Goal: Navigation & Orientation: Find specific page/section

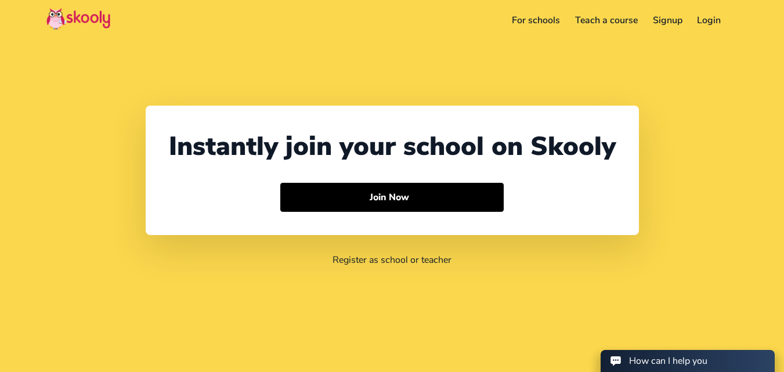
select select "91"
select select "[GEOGRAPHIC_DATA]"
select select "[GEOGRAPHIC_DATA]/[GEOGRAPHIC_DATA]"
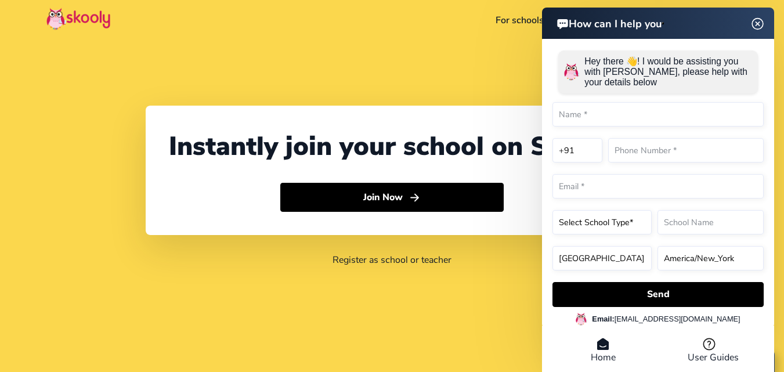
click at [758, 24] on div "How can I help you Hey there 👋! I would be assisting you with Skooly, please he…" at bounding box center [658, 192] width 232 height 368
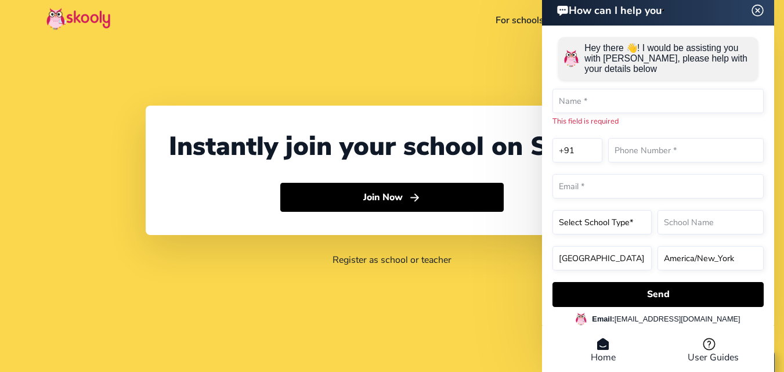
click at [755, 10] on img at bounding box center [758, 10] width 22 height 15
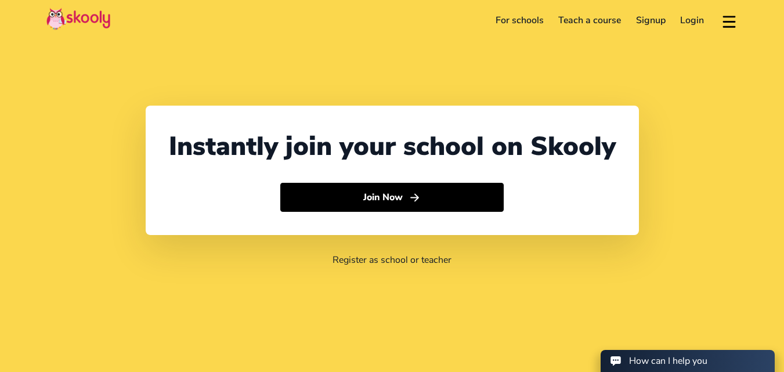
click at [689, 23] on link "Login" at bounding box center [692, 20] width 39 height 19
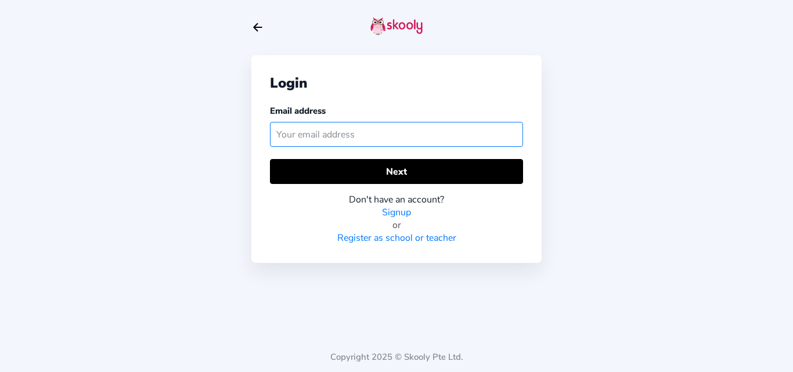
click at [301, 140] on input "text" at bounding box center [396, 134] width 253 height 25
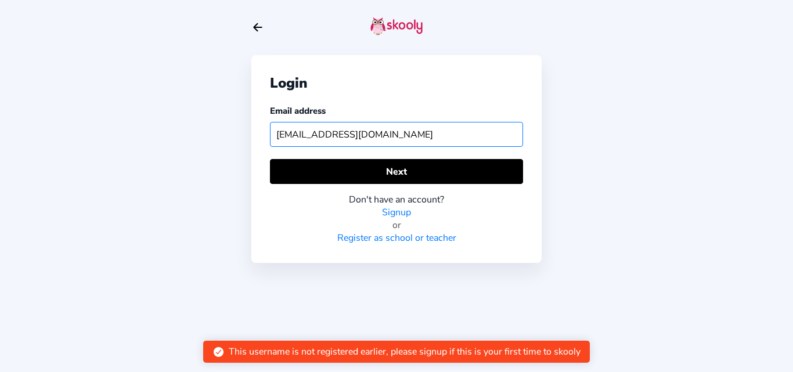
type input "skoolyacademy@gmail.com"
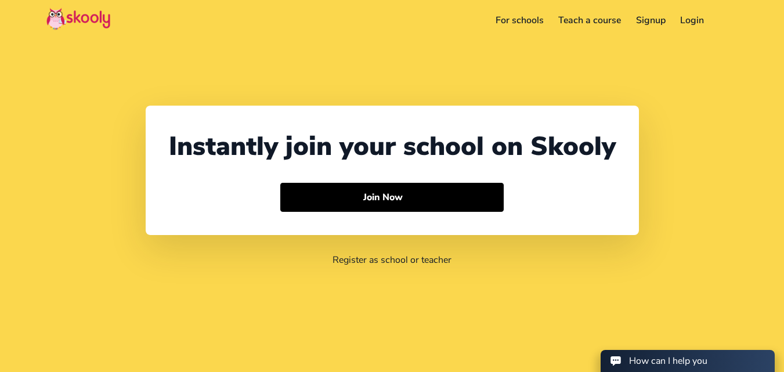
select select "91"
select select "[GEOGRAPHIC_DATA]"
select select "[GEOGRAPHIC_DATA]/[GEOGRAPHIC_DATA]"
click at [523, 23] on link "For schools" at bounding box center [519, 20] width 63 height 19
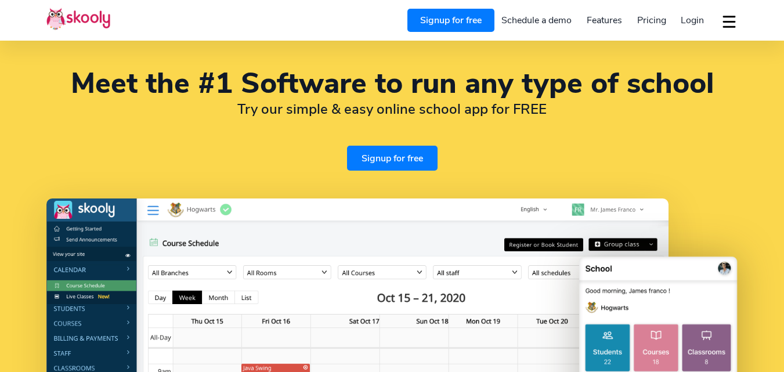
select select "en"
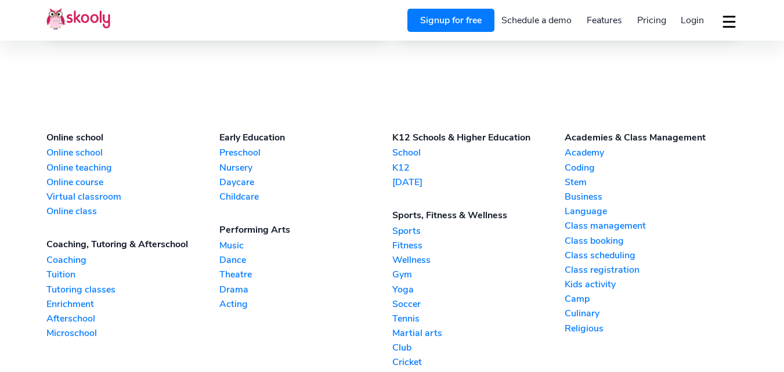
select select "91"
select select "[GEOGRAPHIC_DATA]"
select select "[GEOGRAPHIC_DATA]/[GEOGRAPHIC_DATA]"
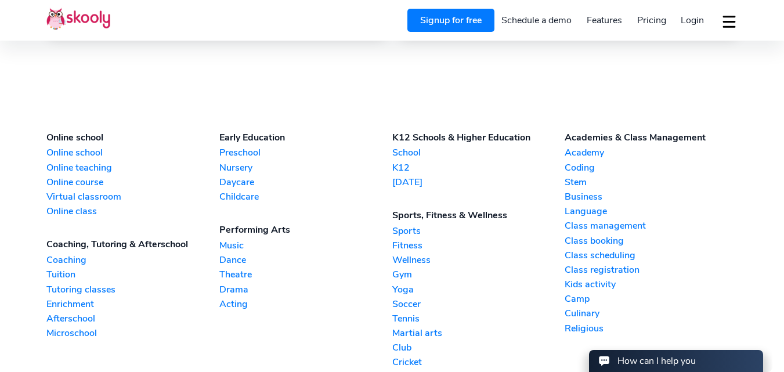
click at [235, 256] on link "Dance" at bounding box center [305, 260] width 173 height 13
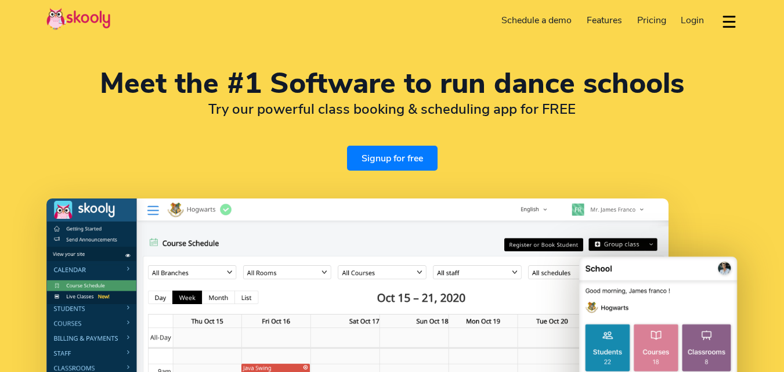
select select "en"
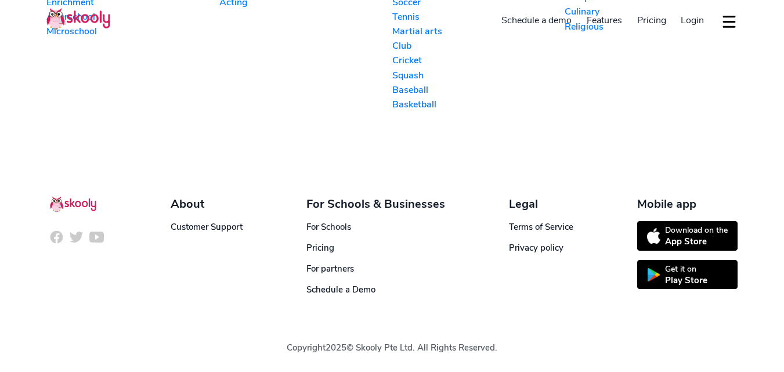
select select "91"
select select "[GEOGRAPHIC_DATA]"
select select "[GEOGRAPHIC_DATA]/[GEOGRAPHIC_DATA]"
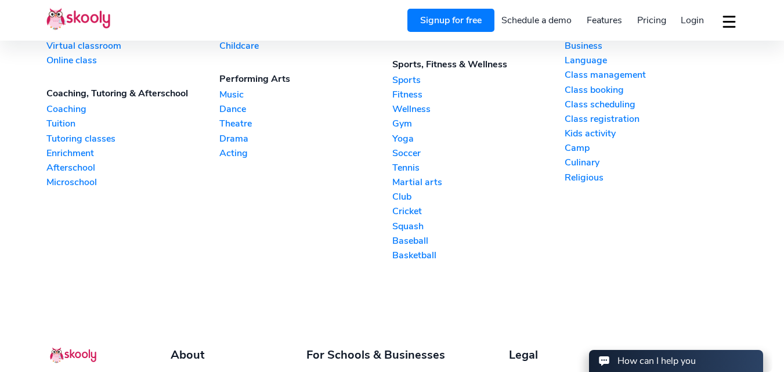
scroll to position [2641, 0]
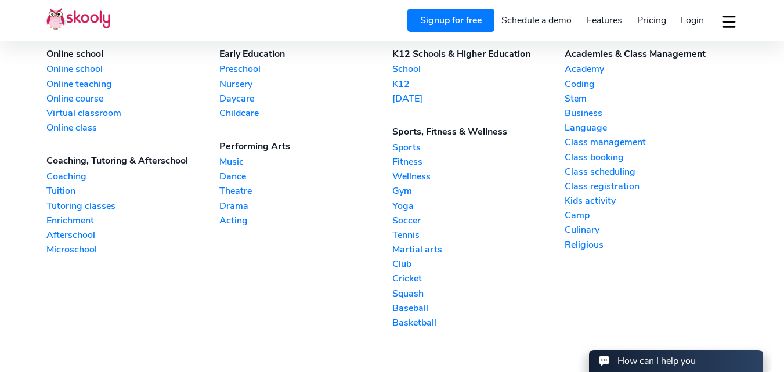
click at [233, 163] on link "Music" at bounding box center [305, 161] width 173 height 13
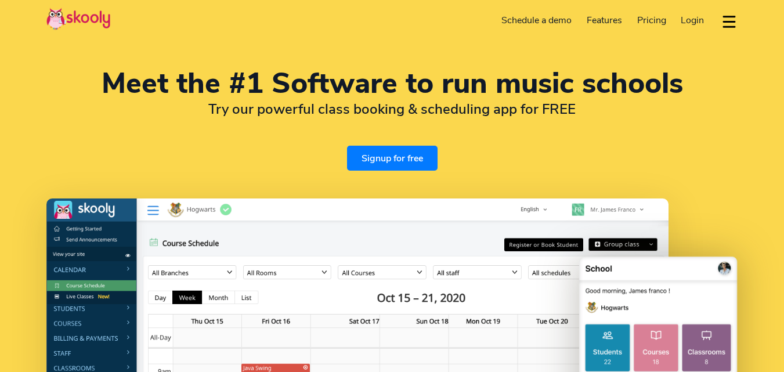
select select "en"
select select "91"
select select "[GEOGRAPHIC_DATA]"
select select "[GEOGRAPHIC_DATA]/[GEOGRAPHIC_DATA]"
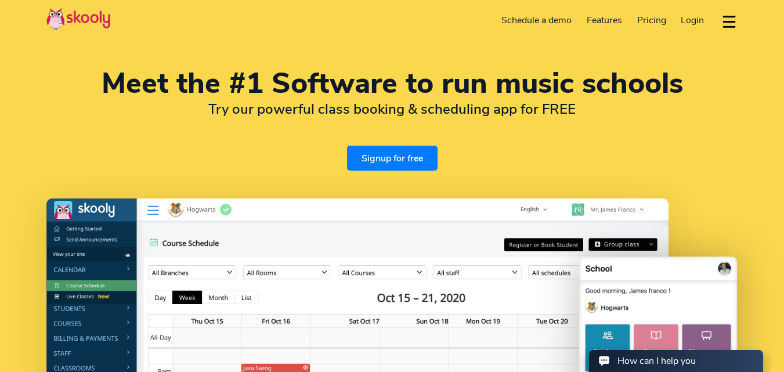
click at [655, 19] on span "Pricing" at bounding box center [651, 20] width 29 height 13
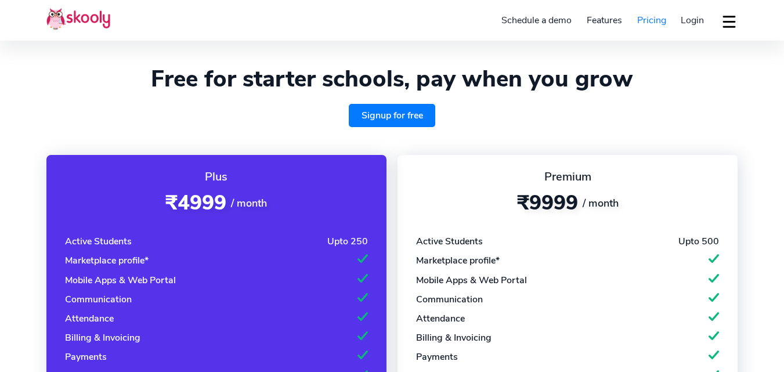
select select "en"
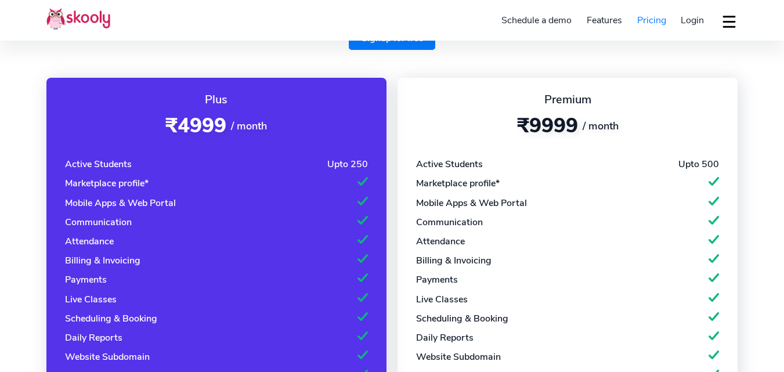
select select "91"
select select "[GEOGRAPHIC_DATA]"
select select "[GEOGRAPHIC_DATA]/[GEOGRAPHIC_DATA]"
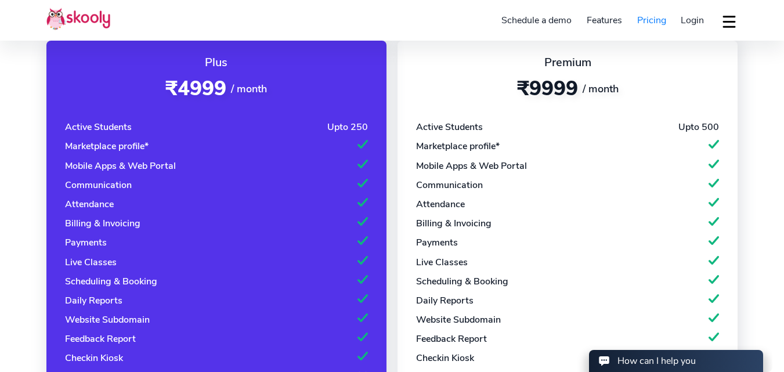
scroll to position [114, 0]
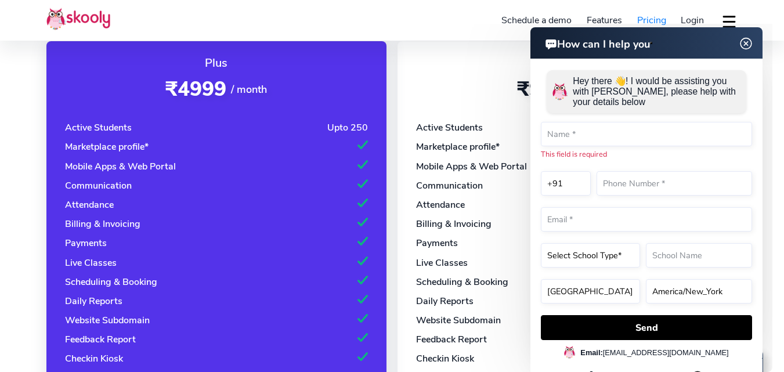
click at [743, 43] on img at bounding box center [746, 44] width 22 height 15
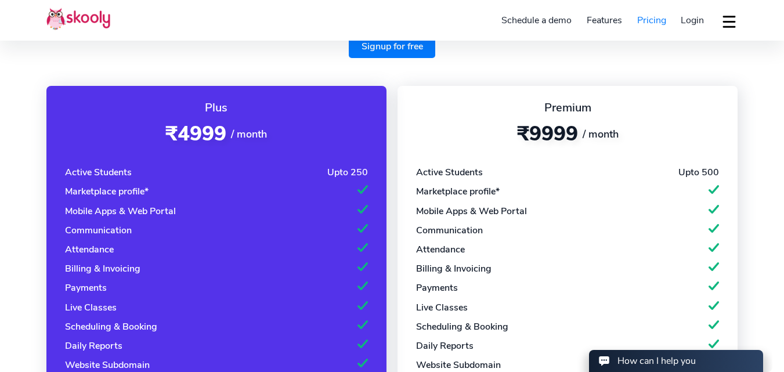
scroll to position [63, 0]
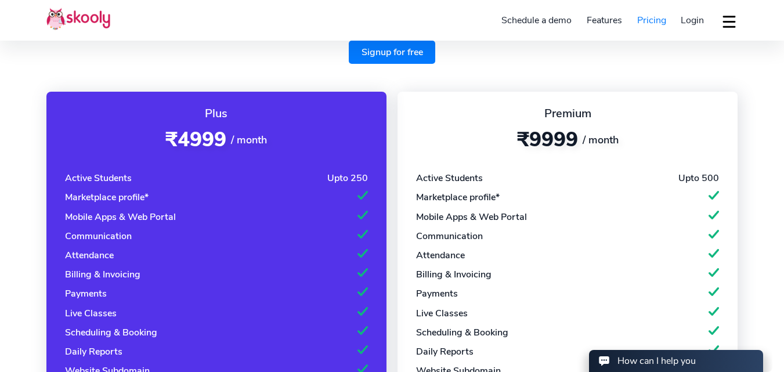
click at [693, 20] on span "Login" at bounding box center [692, 20] width 23 height 13
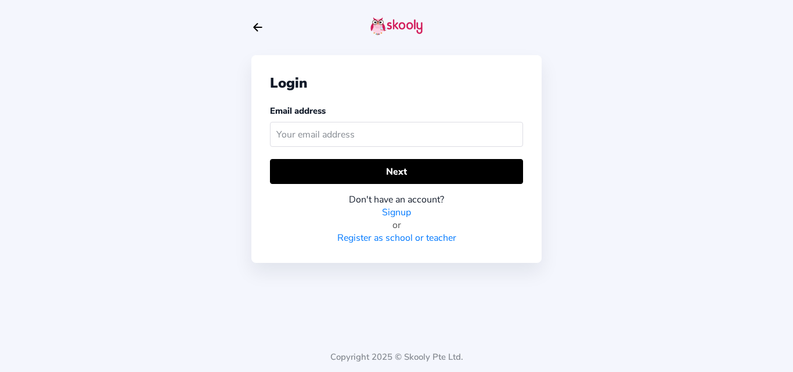
click at [340, 132] on input "text" at bounding box center [396, 134] width 253 height 25
type input "[EMAIL_ADDRESS][DOMAIN_NAME]"
